Goal: Information Seeking & Learning: Learn about a topic

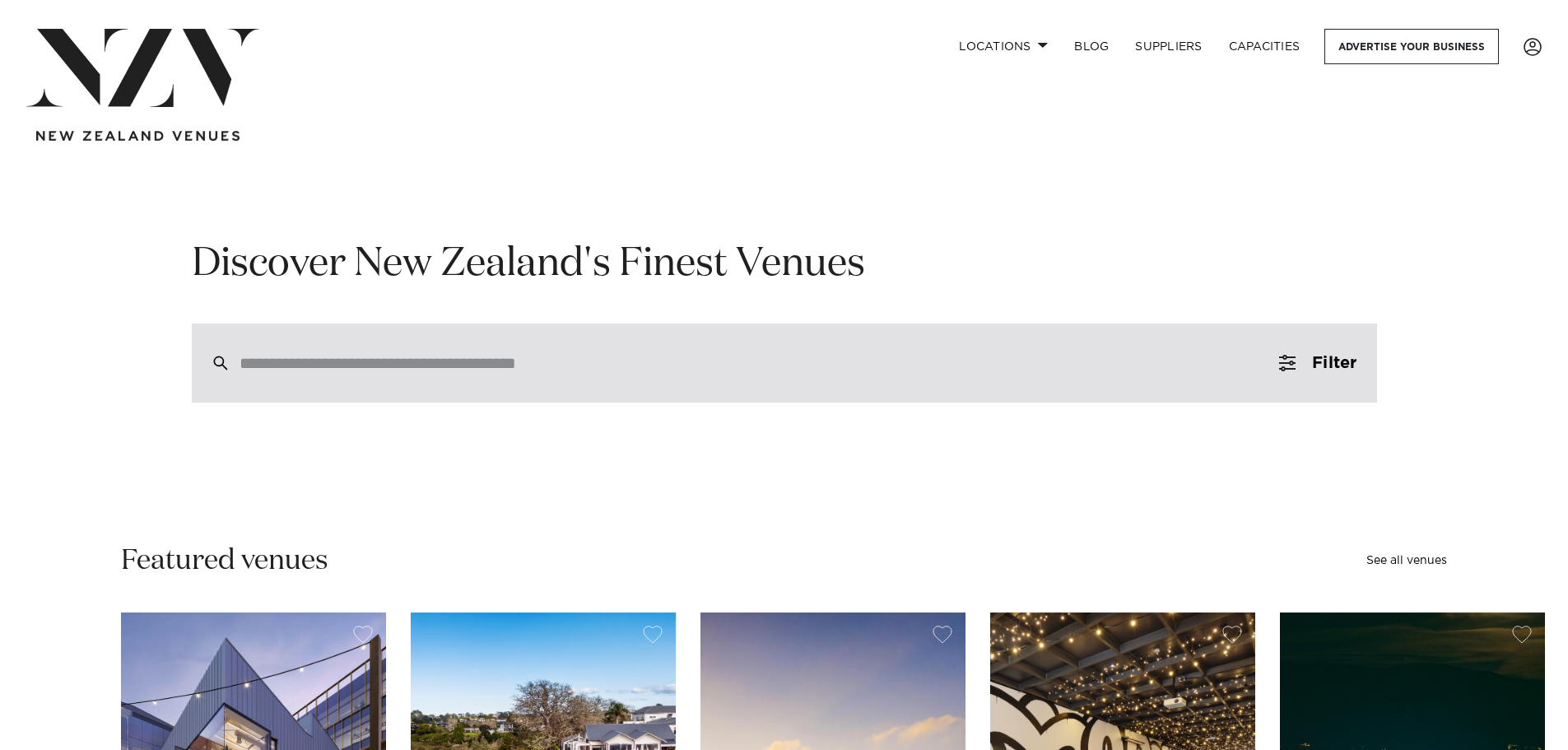
click at [445, 370] on input "search" at bounding box center [750, 363] width 1020 height 18
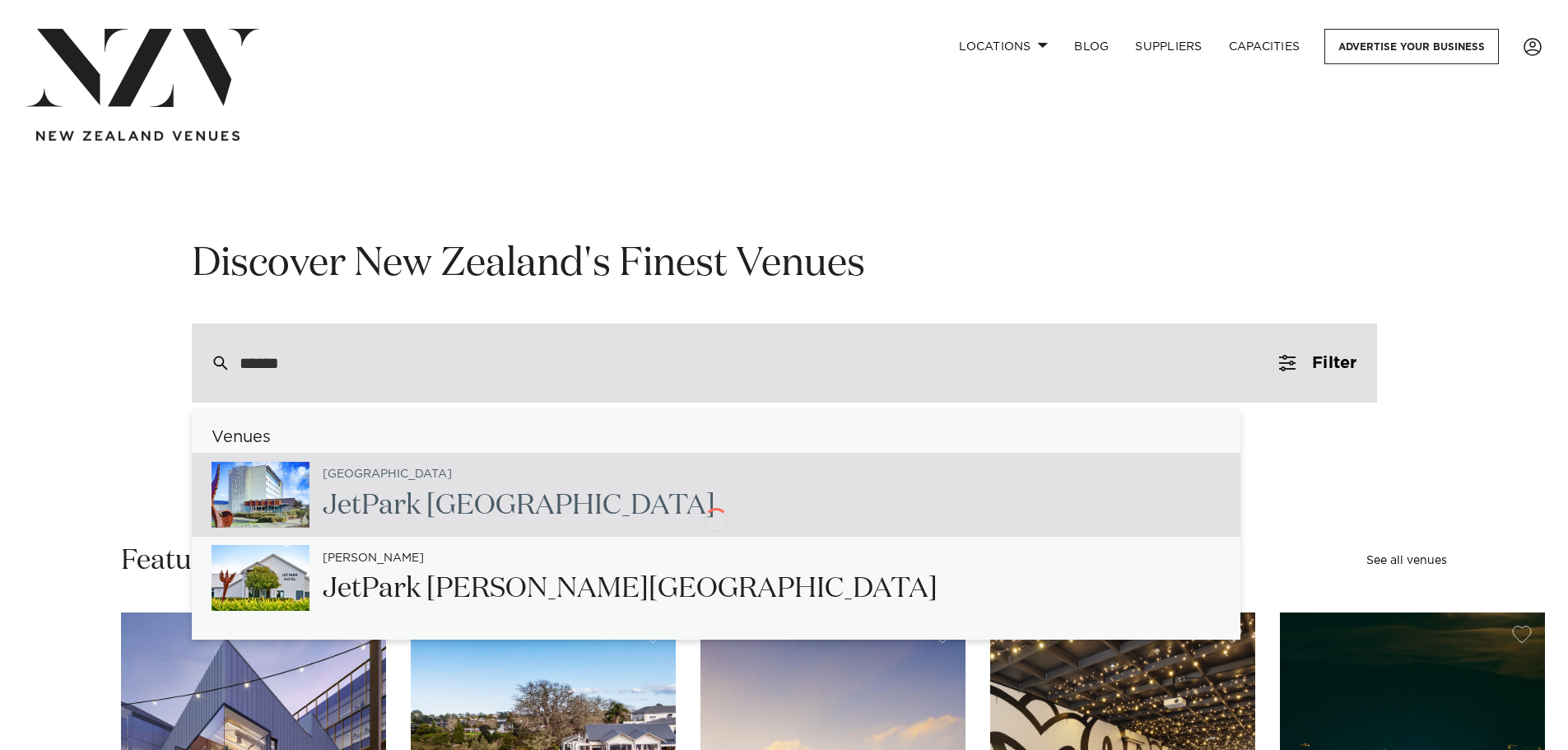
type input "*******"
click at [487, 492] on h2 "JetPark [GEOGRAPHIC_DATA]" at bounding box center [516, 505] width 387 height 37
type input "**********"
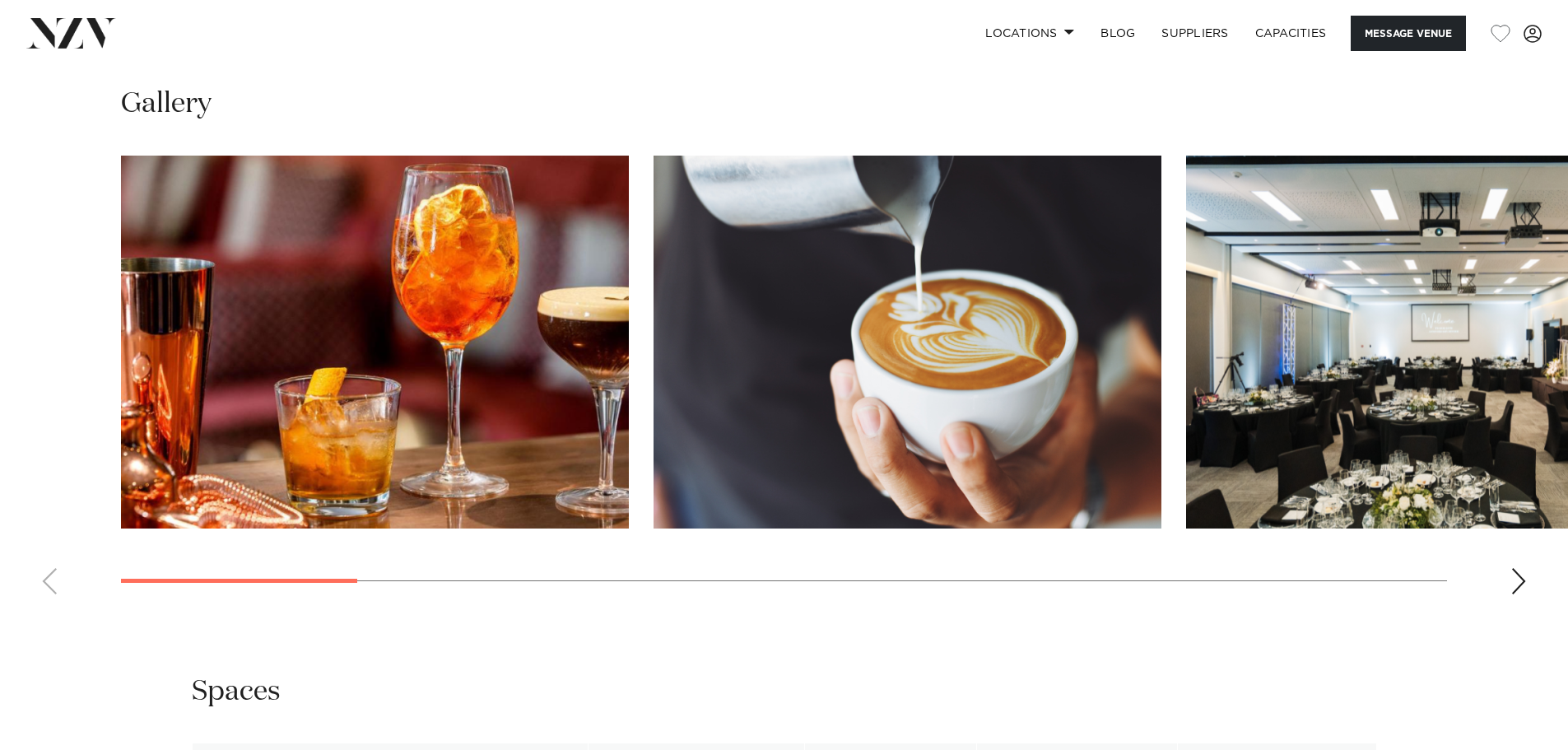
scroll to position [1811, 0]
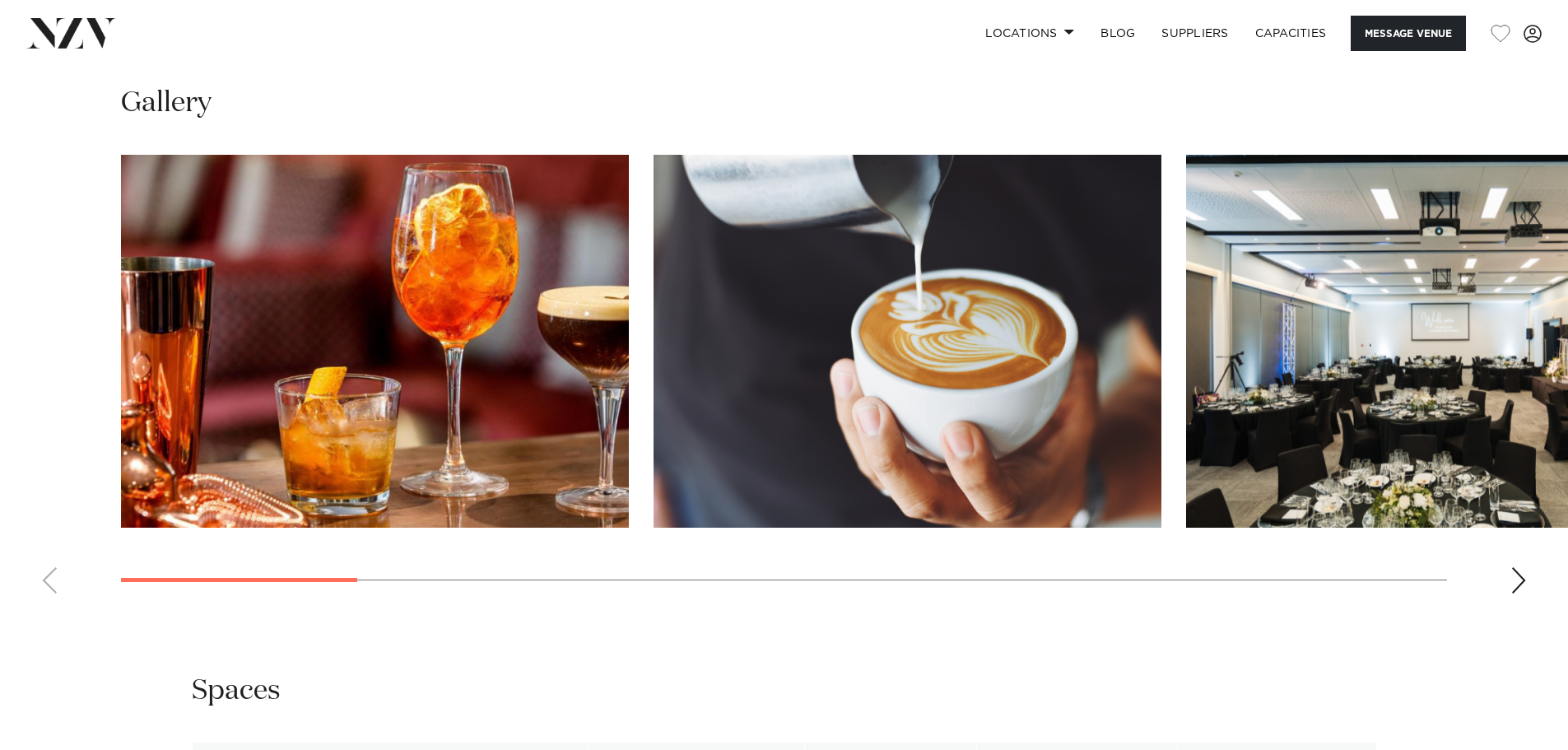
click at [1525, 573] on div "Next slide" at bounding box center [1518, 580] width 17 height 26
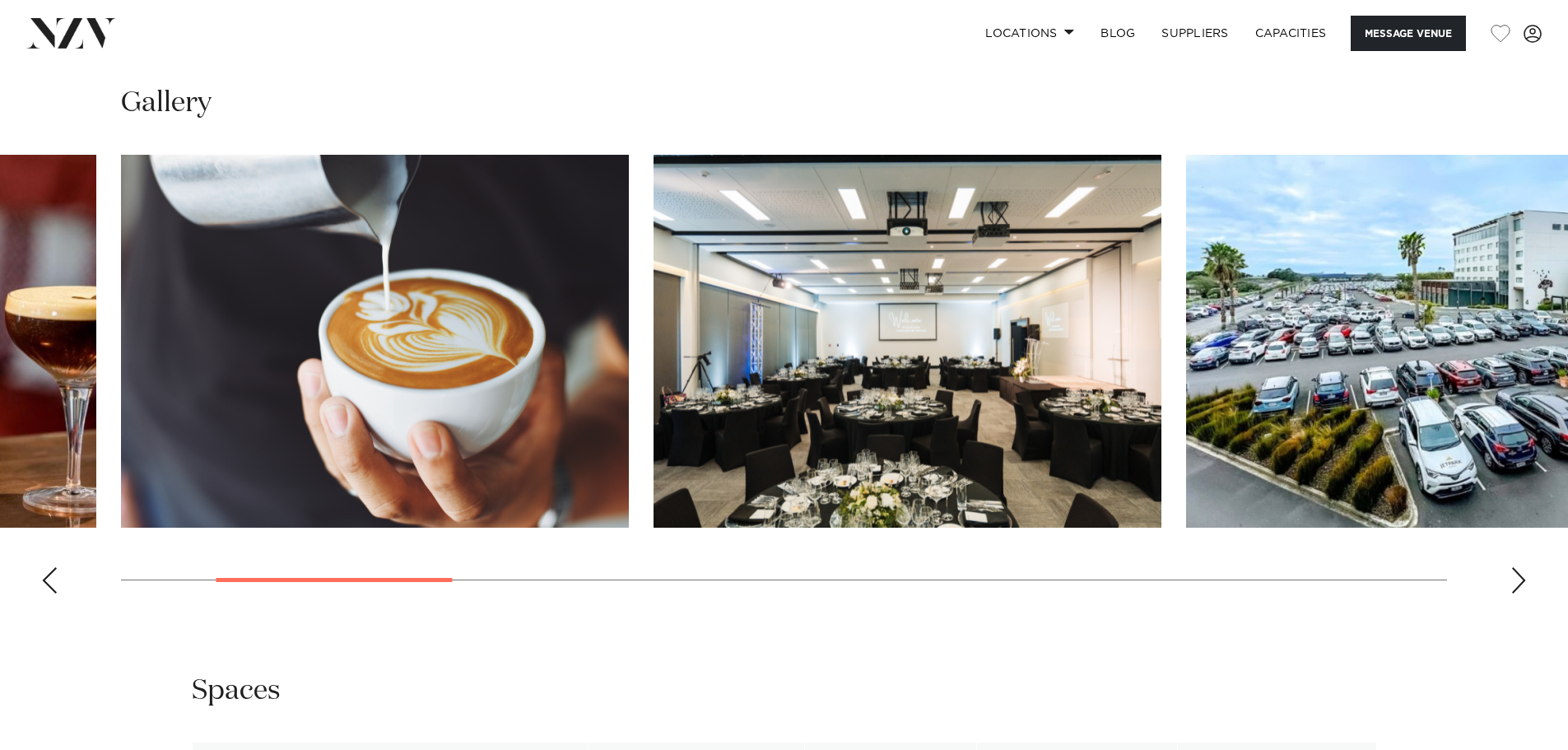
click at [1524, 573] on div "Next slide" at bounding box center [1518, 580] width 17 height 26
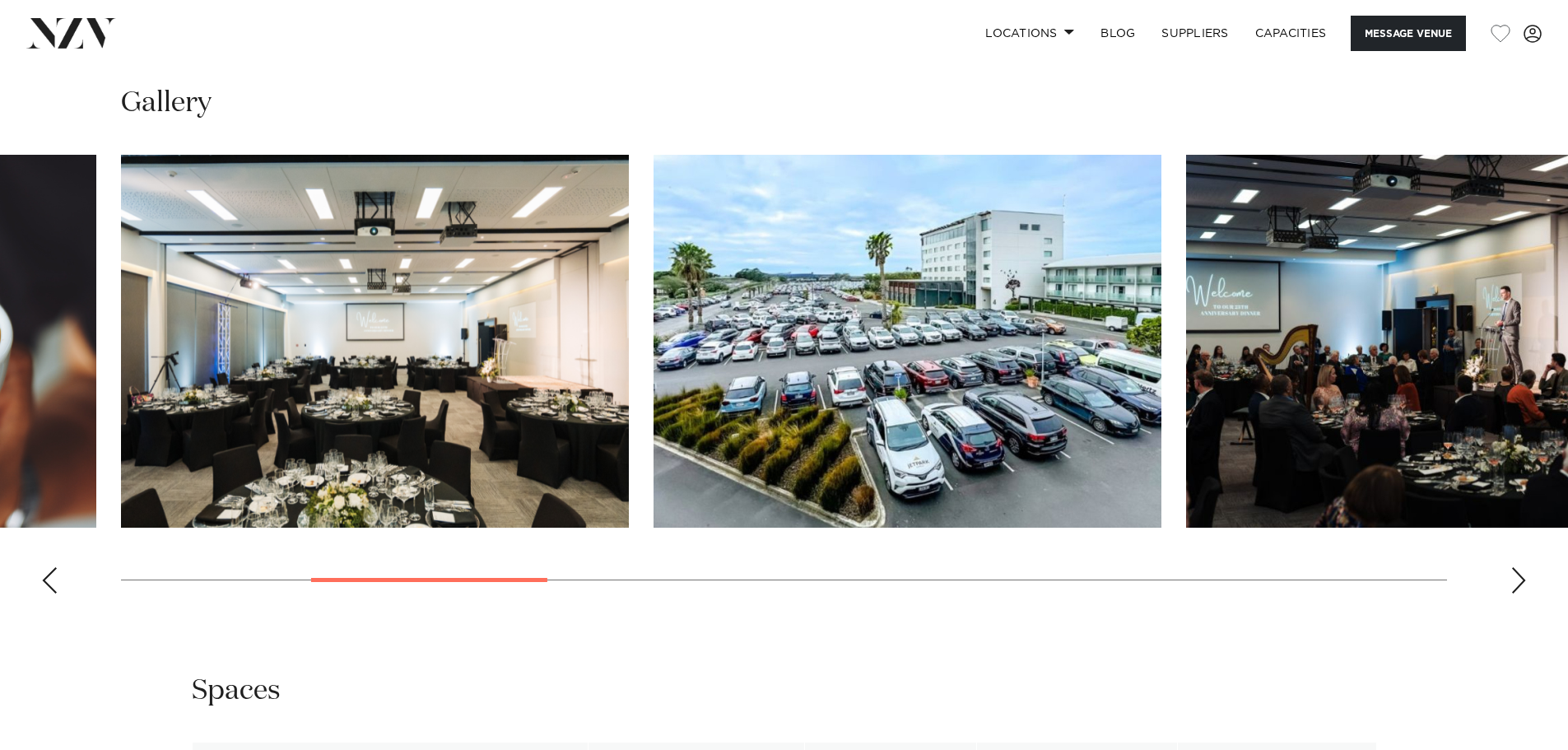
click at [1517, 583] on div "Next slide" at bounding box center [1518, 580] width 17 height 26
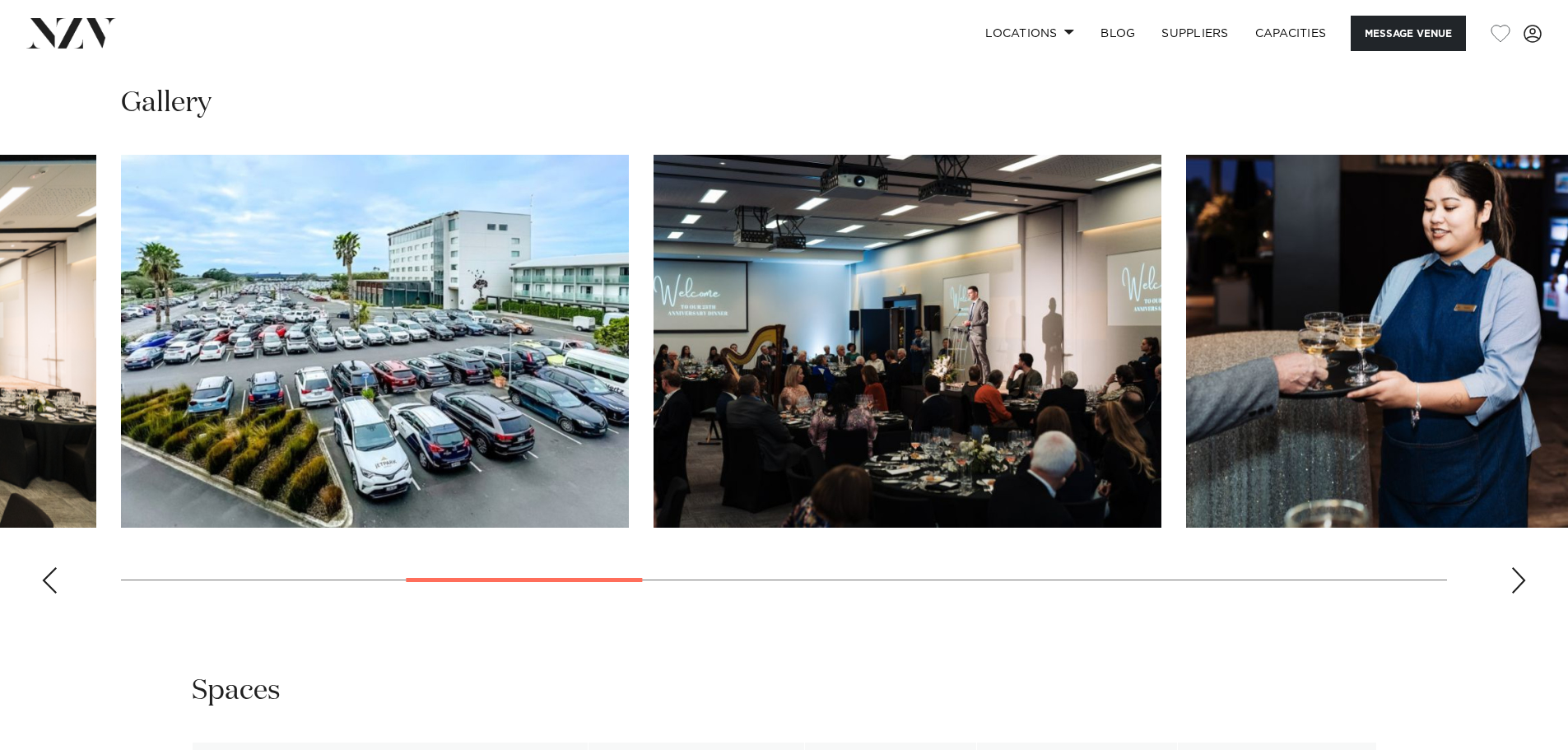
click at [1517, 583] on div "Next slide" at bounding box center [1518, 580] width 17 height 26
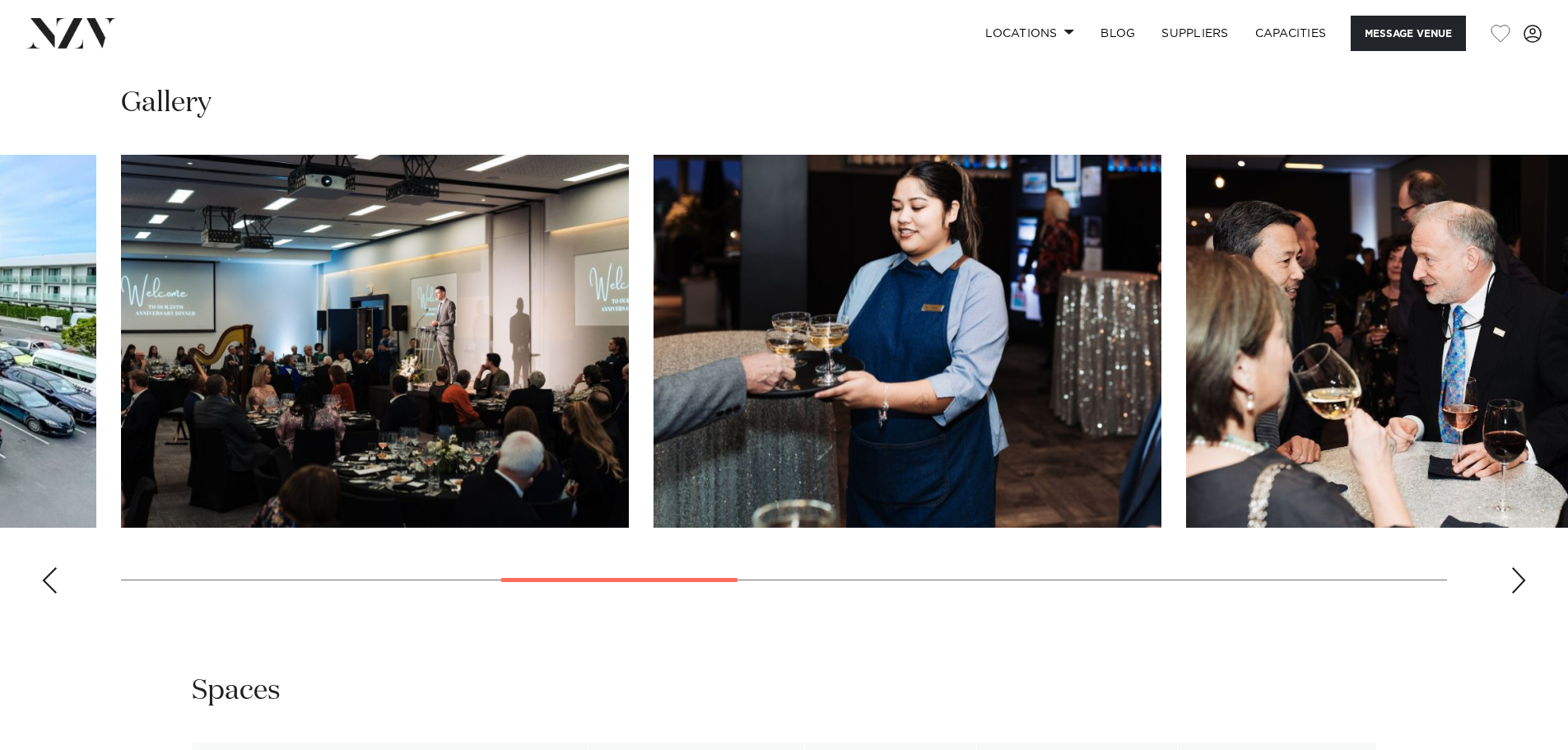
click at [1517, 583] on div "Next slide" at bounding box center [1518, 580] width 17 height 26
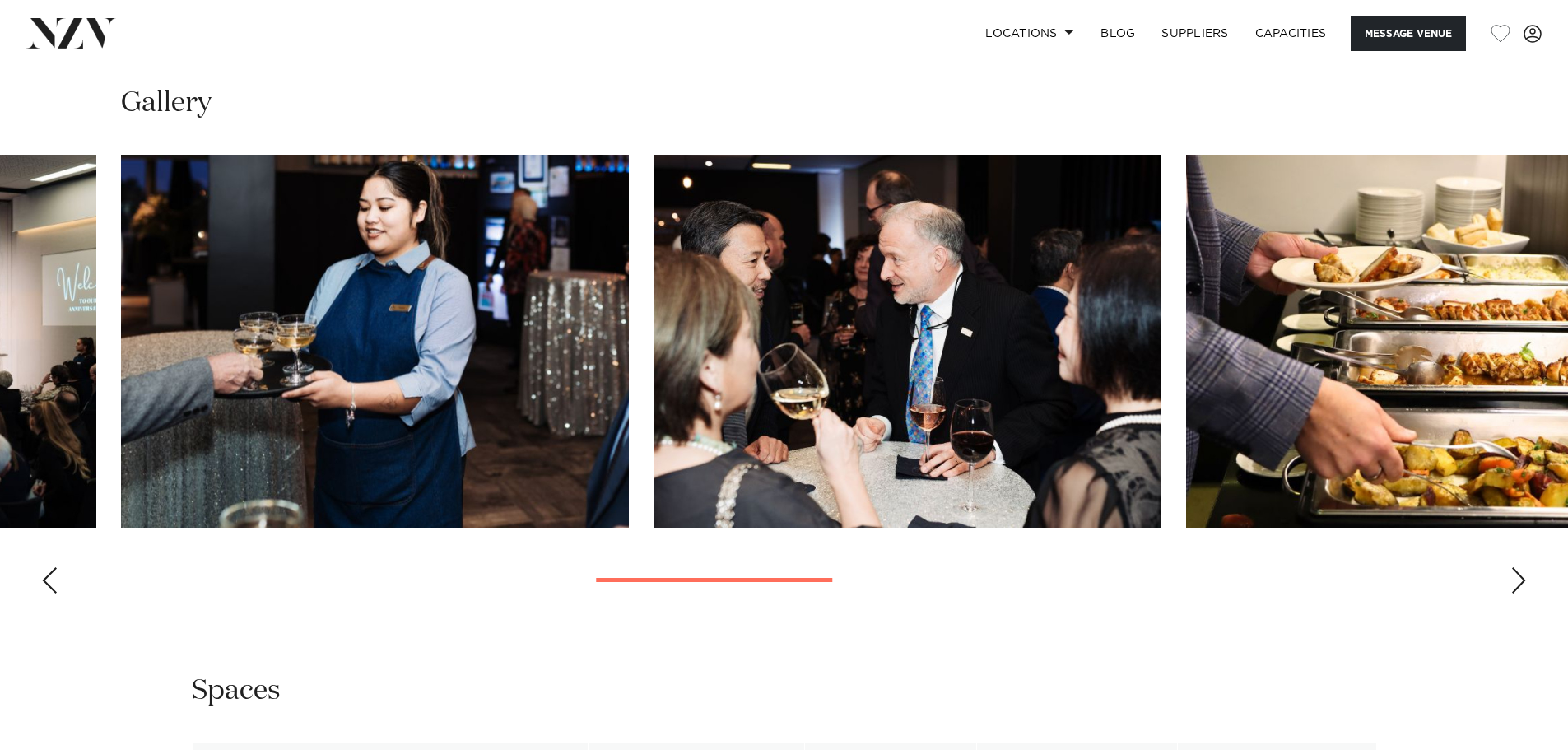
click at [1517, 583] on div "Next slide" at bounding box center [1518, 580] width 17 height 26
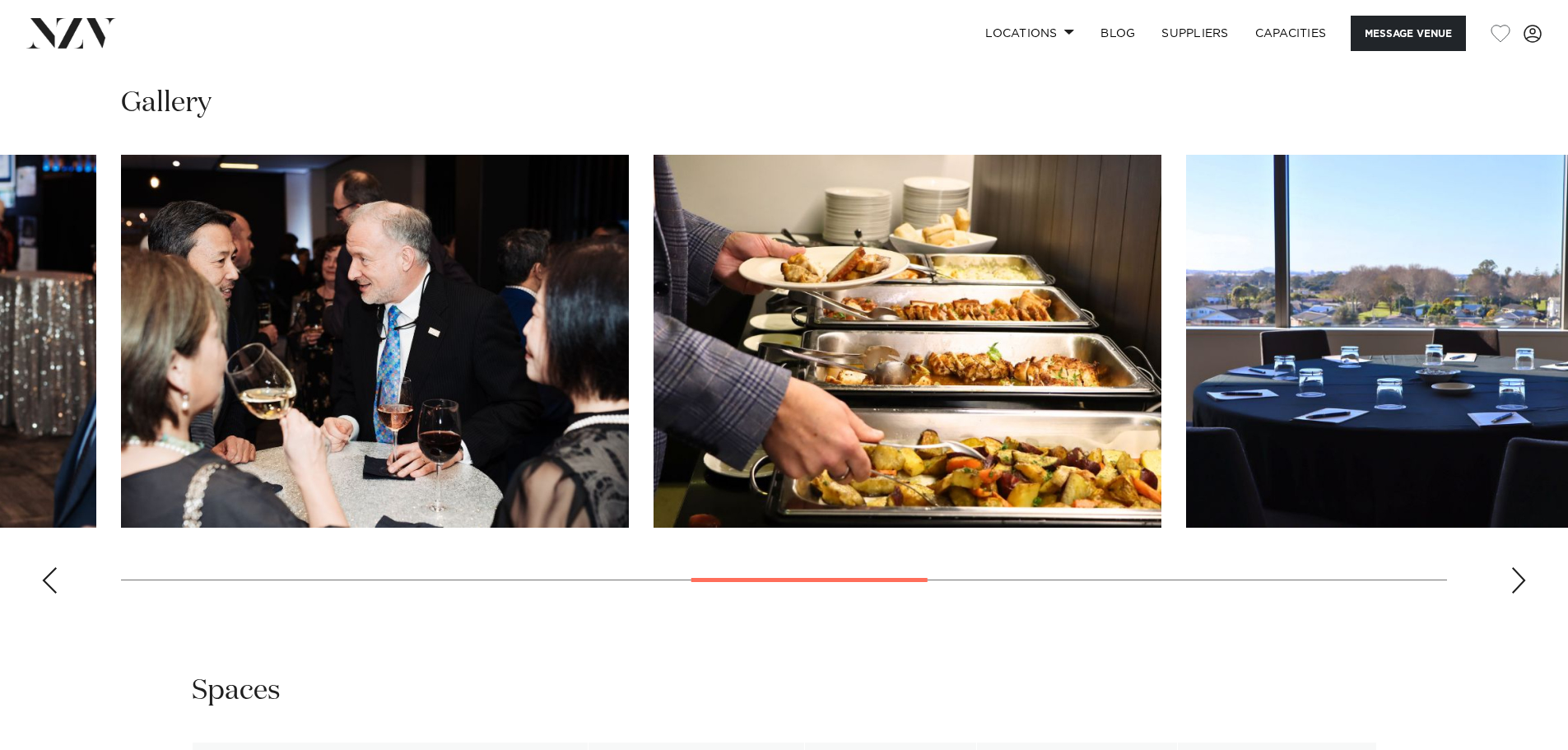
click at [1517, 583] on div "Next slide" at bounding box center [1518, 580] width 17 height 26
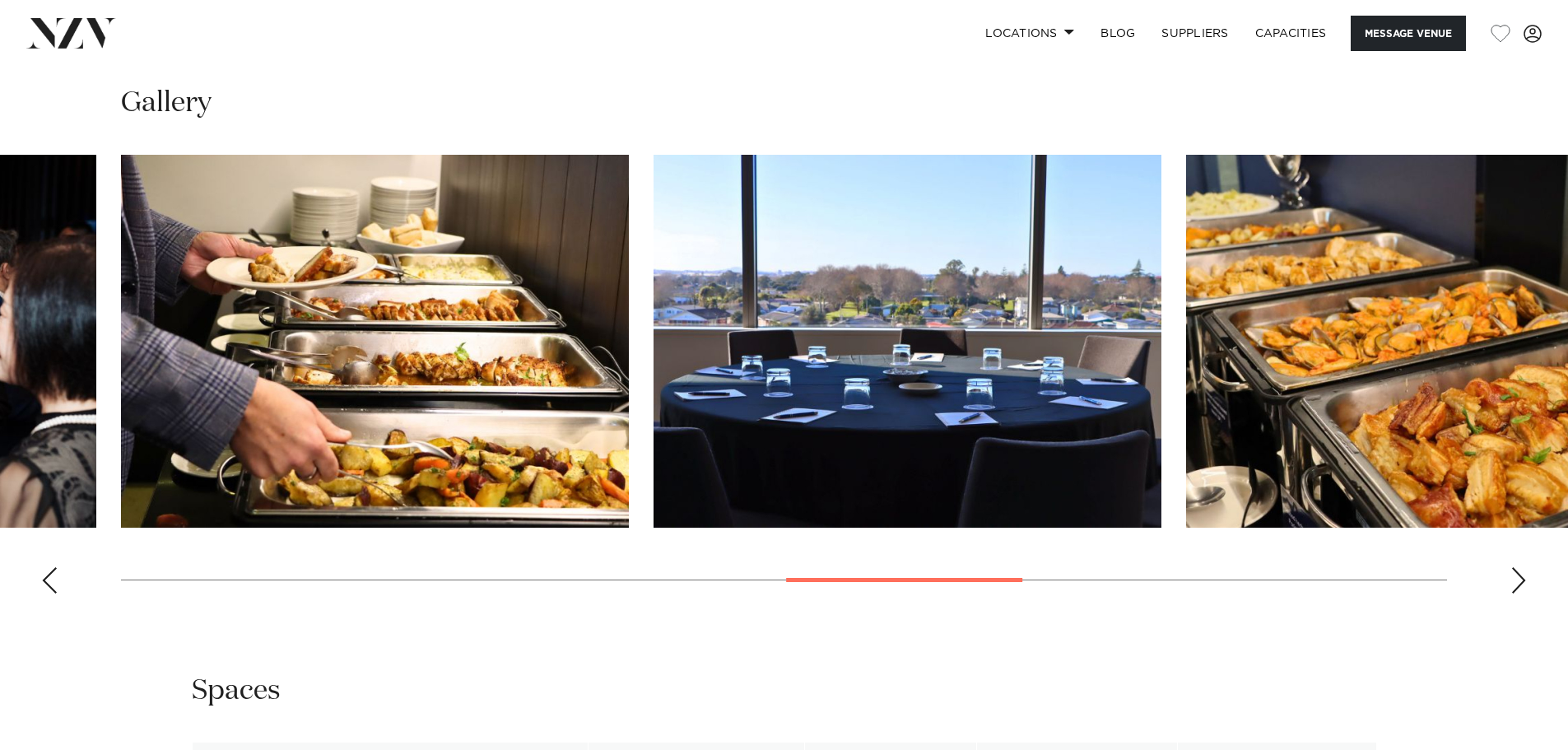
click at [1517, 583] on div "Next slide" at bounding box center [1518, 580] width 17 height 26
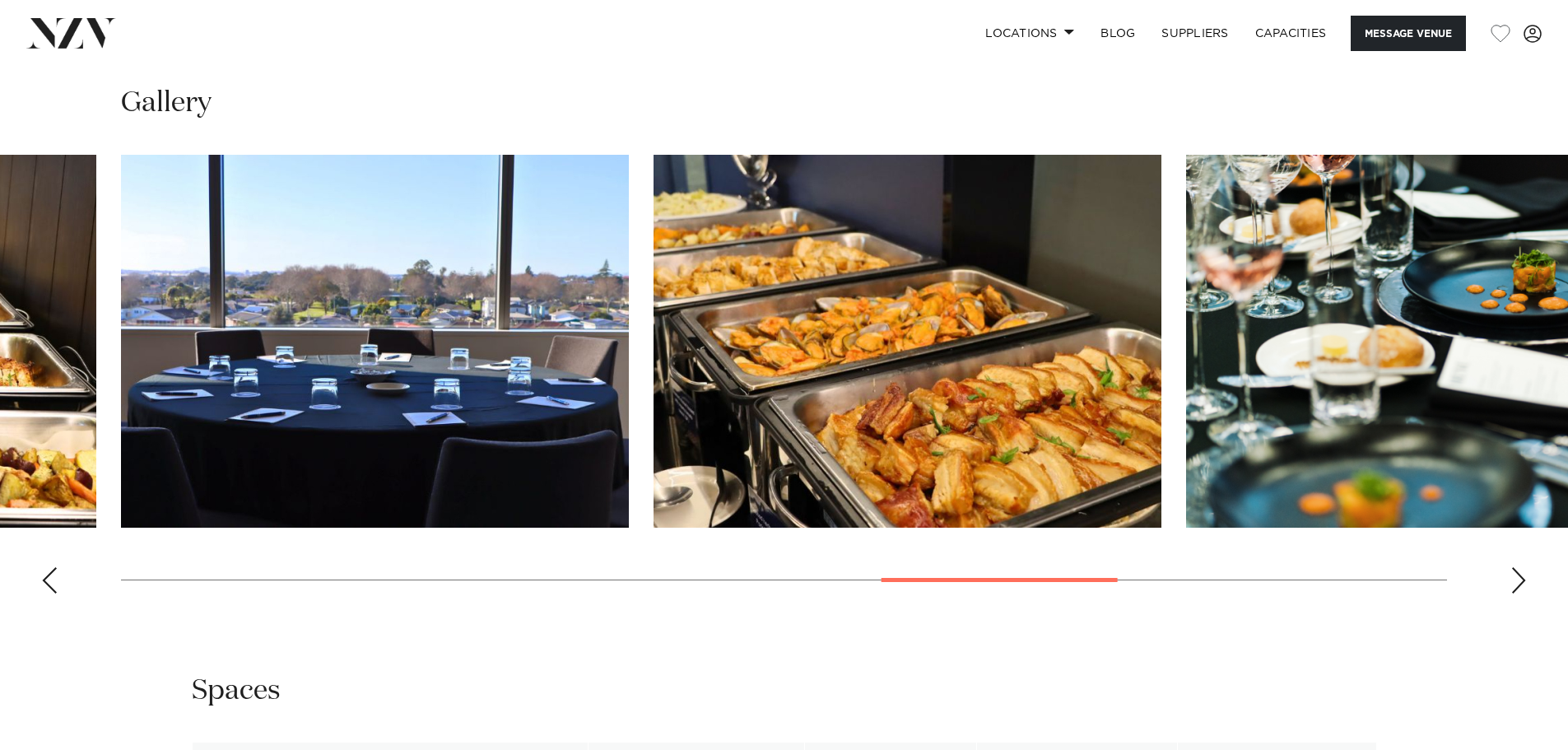
click at [1517, 583] on div "Next slide" at bounding box center [1518, 580] width 17 height 26
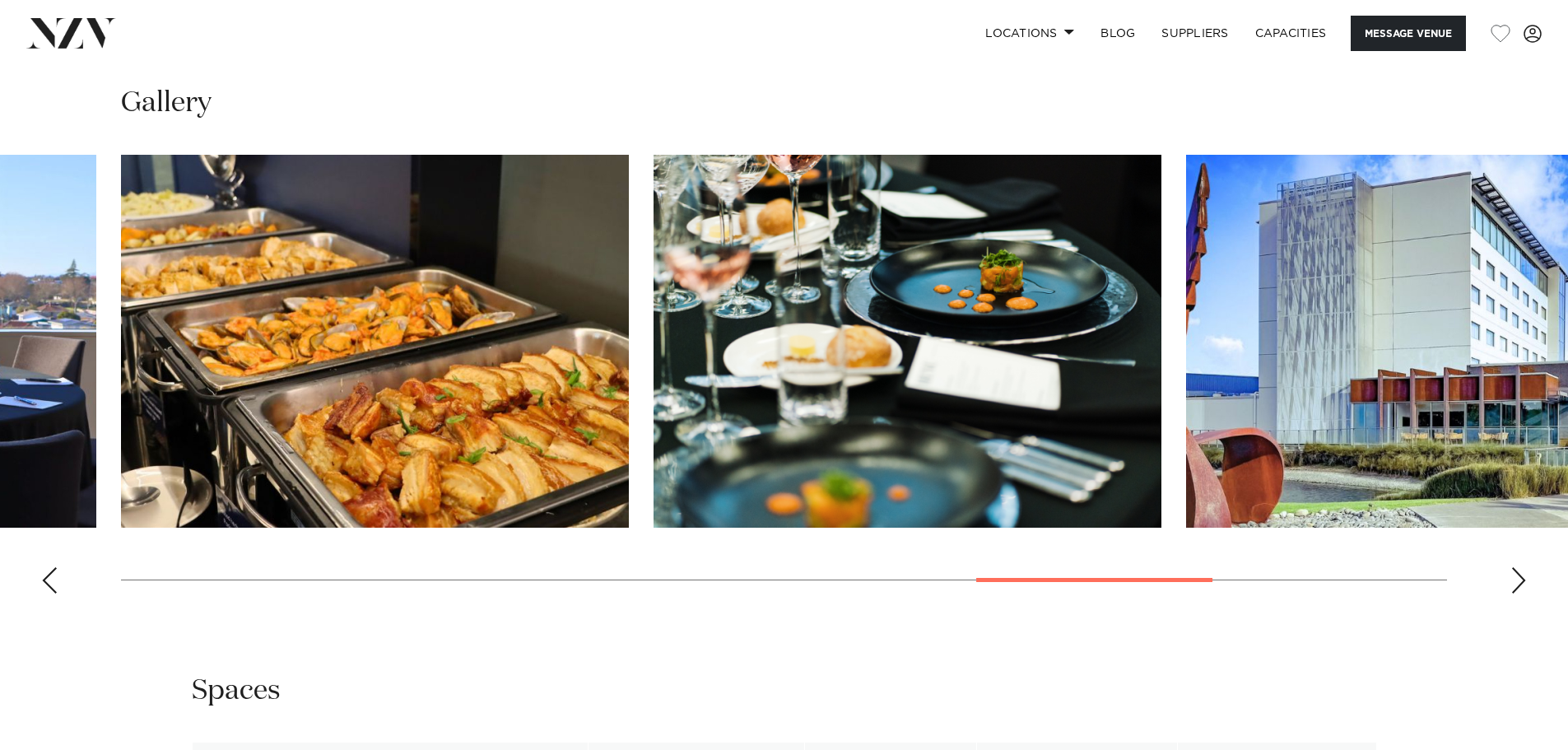
click at [1517, 583] on div "Next slide" at bounding box center [1518, 580] width 17 height 26
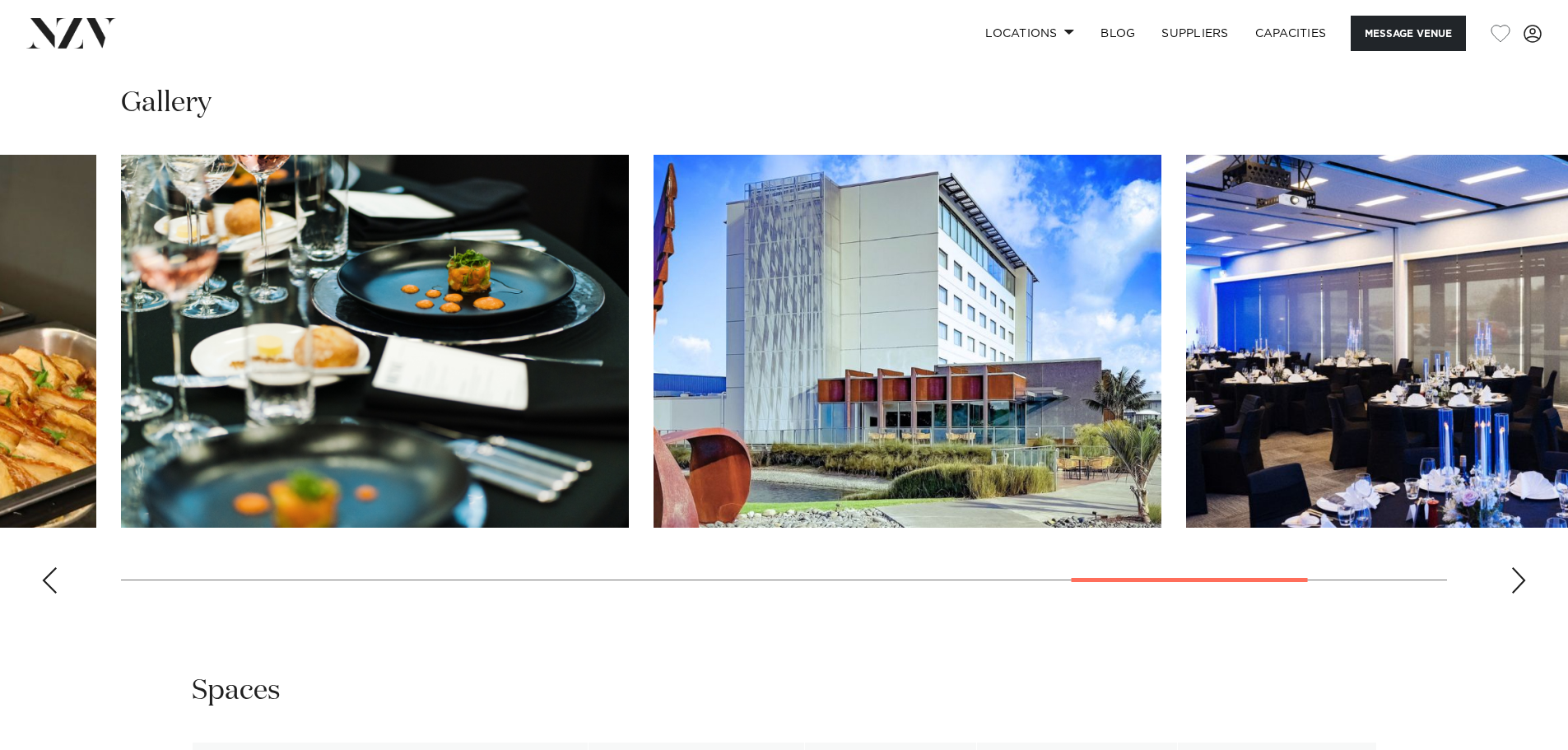
click at [1517, 583] on div "Next slide" at bounding box center [1518, 580] width 17 height 26
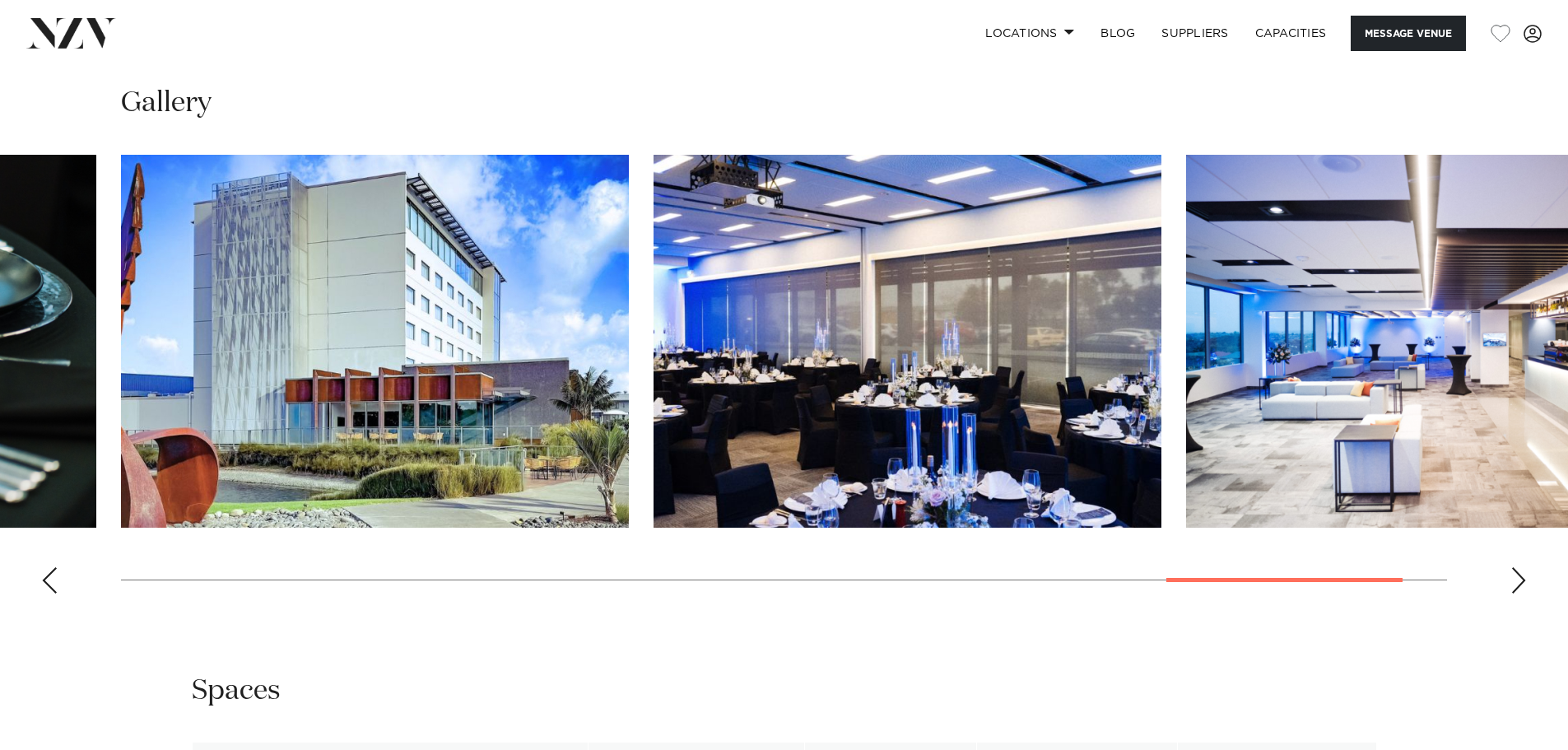
click at [1517, 583] on div "Next slide" at bounding box center [1518, 580] width 17 height 26
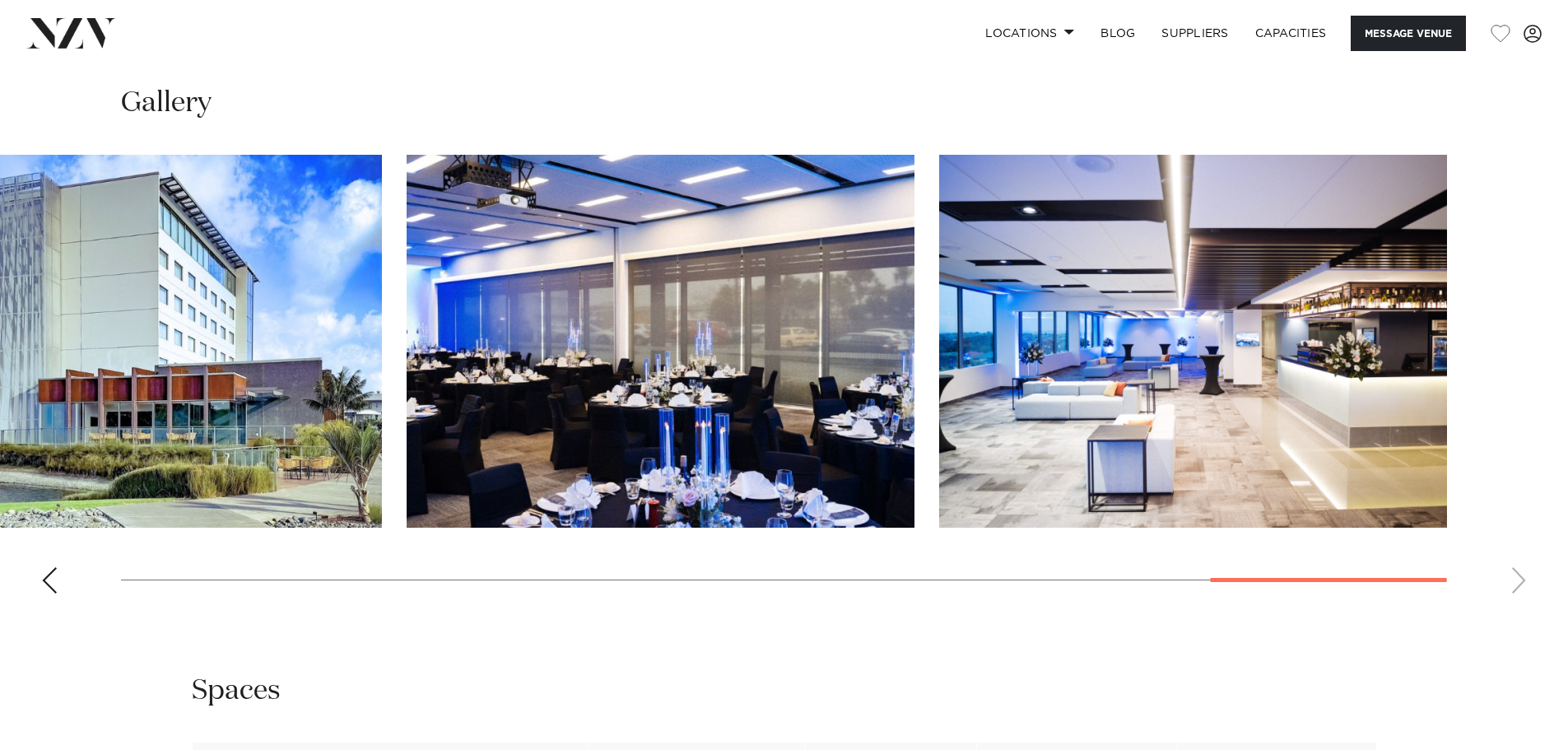
click at [1517, 583] on swiper-container at bounding box center [784, 380] width 1568 height 452
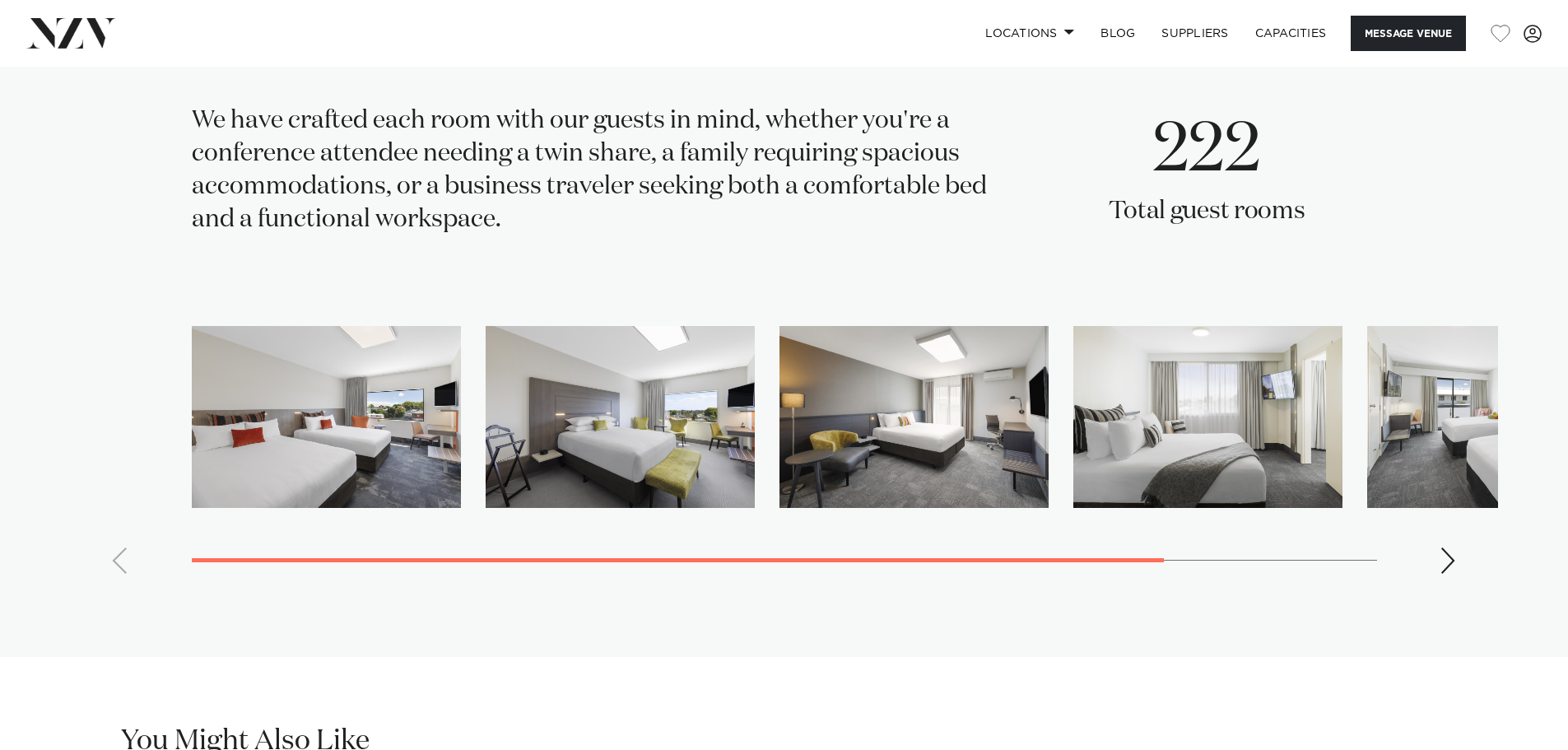
scroll to position [2964, 0]
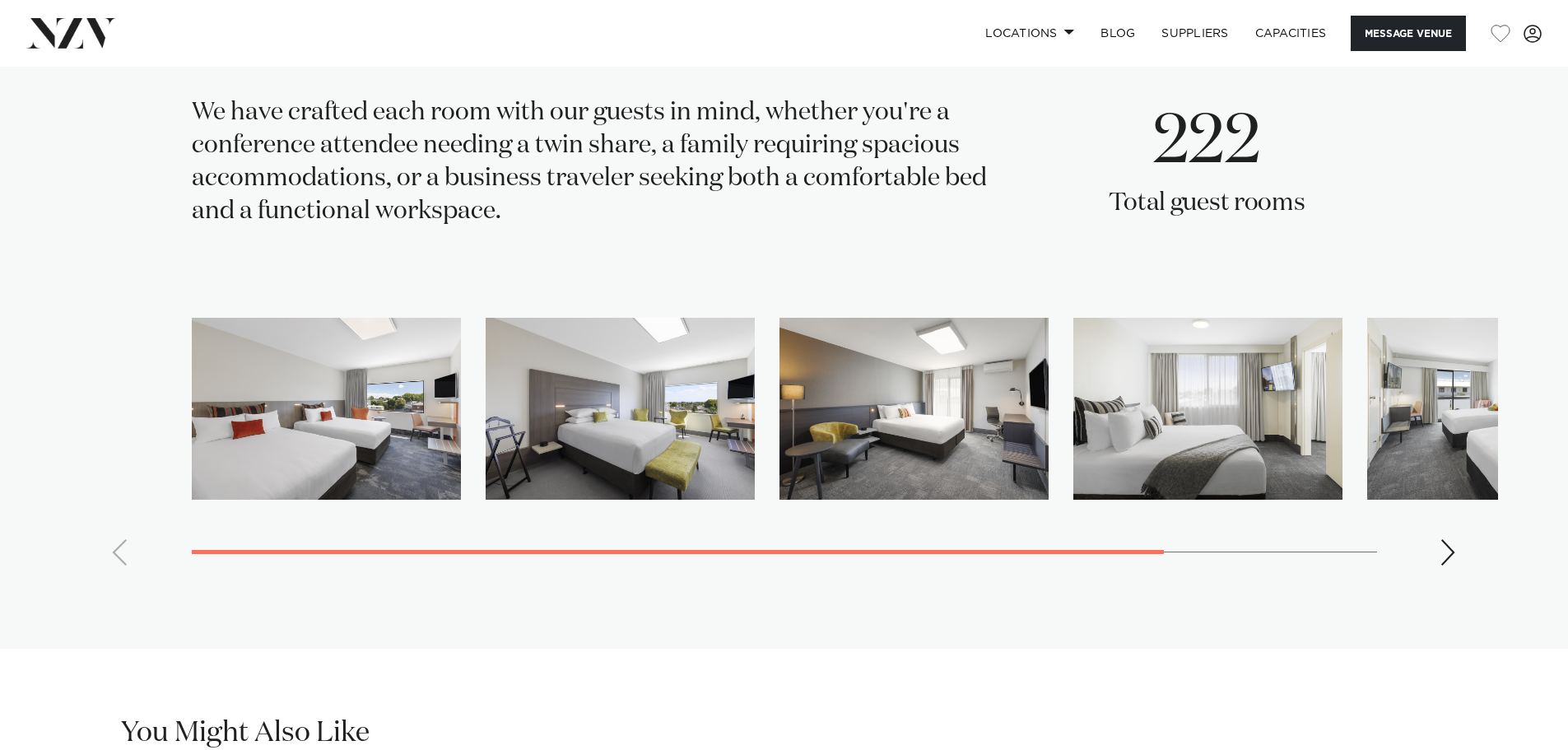
click at [1446, 547] on div "Next slide" at bounding box center [1448, 552] width 17 height 26
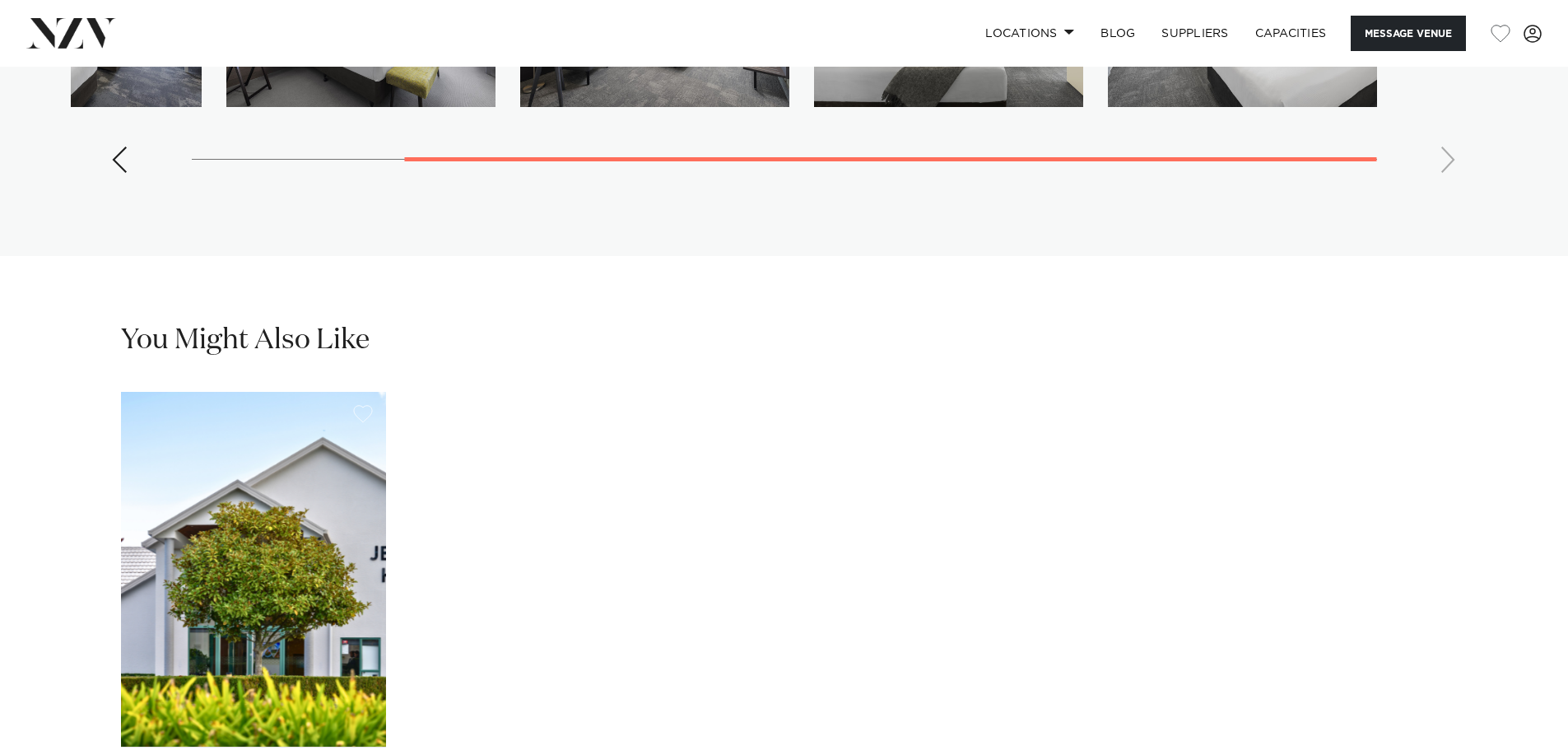
scroll to position [3375, 0]
